Goal: Find specific page/section: Find specific page/section

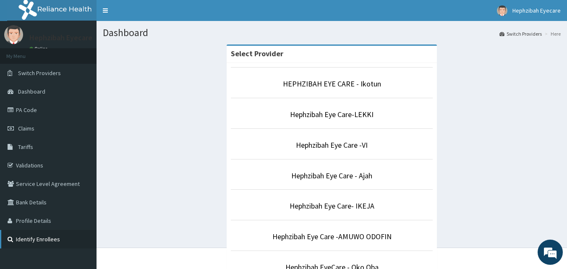
click at [36, 240] on link "Identify Enrollees" at bounding box center [48, 239] width 97 height 18
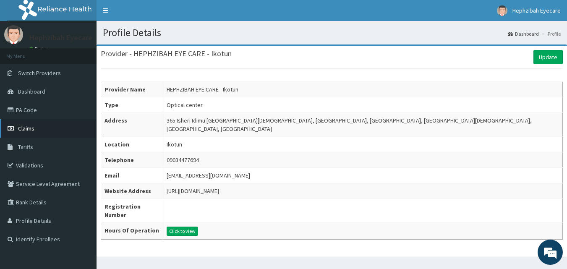
click at [25, 129] on span "Claims" at bounding box center [26, 129] width 16 height 8
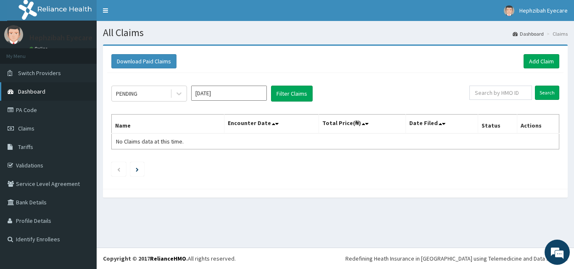
click at [33, 90] on span "Dashboard" at bounding box center [31, 92] width 27 height 8
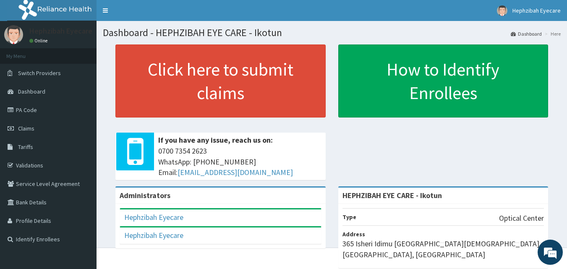
click at [42, 55] on li "My Menu" at bounding box center [48, 56] width 97 height 16
click at [10, 53] on li "My Menu" at bounding box center [48, 56] width 97 height 16
click at [22, 72] on span "Switch Providers" at bounding box center [39, 73] width 43 height 8
